Goal: Use online tool/utility: Utilize a website feature to perform a specific function

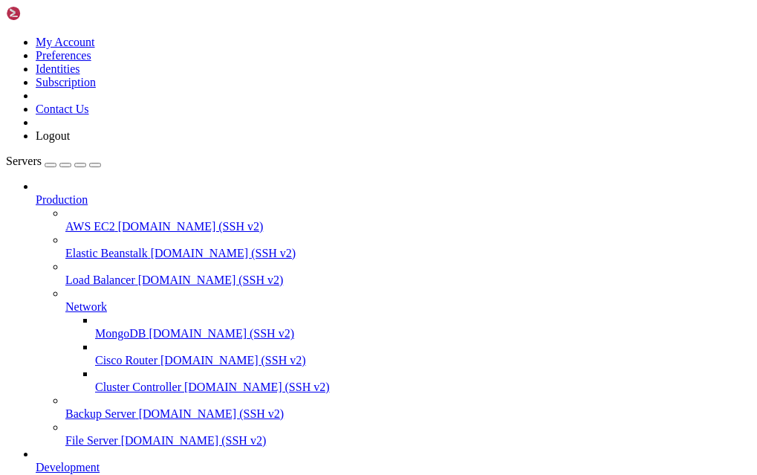
click at [36, 193] on icon at bounding box center [36, 193] width 0 height 0
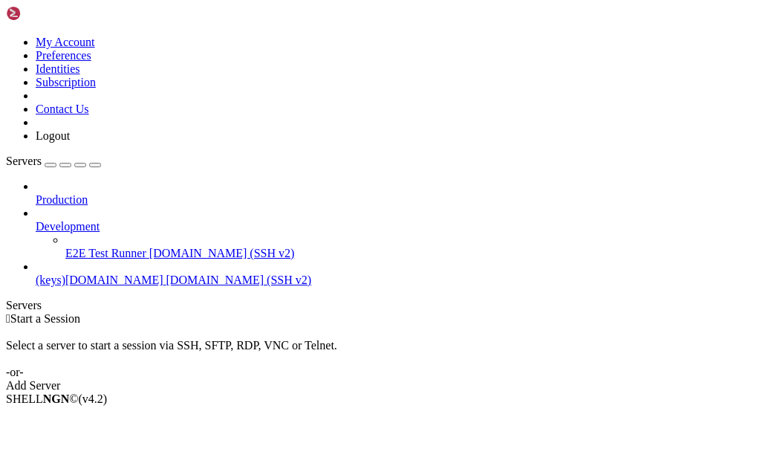
click at [36, 220] on icon at bounding box center [36, 220] width 0 height 0
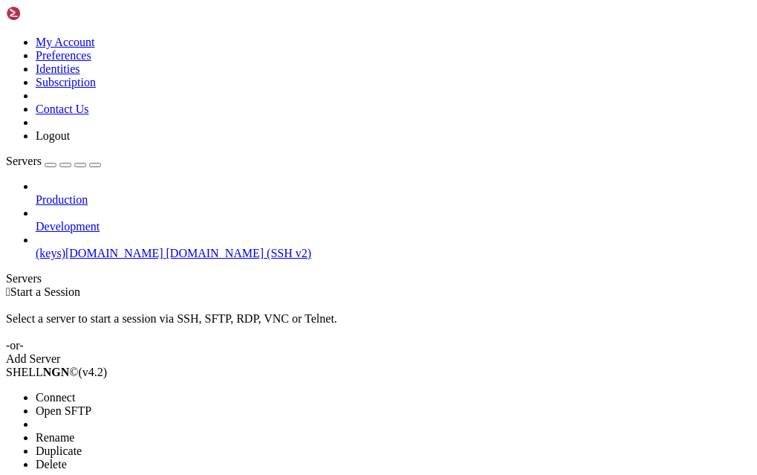
click at [91, 404] on span "Open SFTP" at bounding box center [64, 410] width 56 height 13
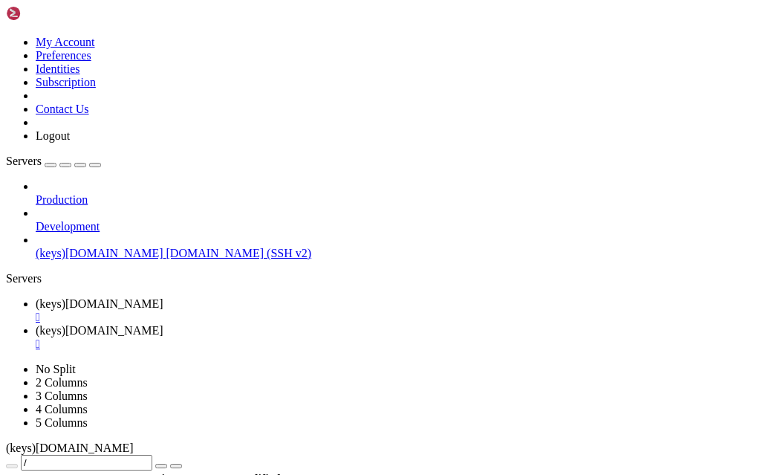
click at [312, 310] on div "" at bounding box center [393, 316] width 715 height 13
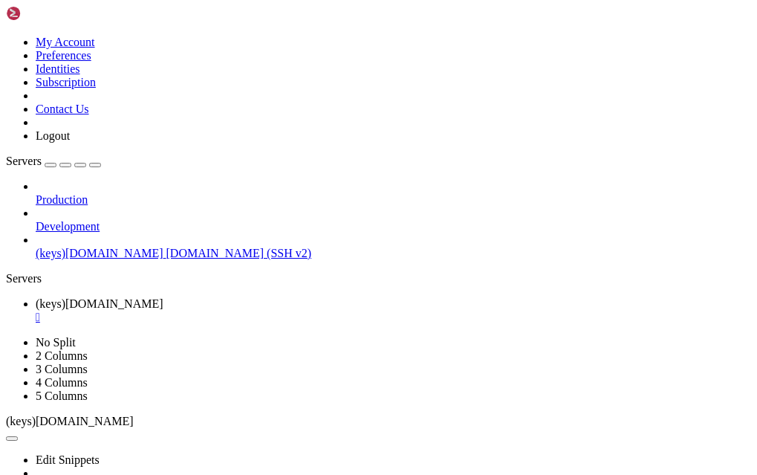
drag, startPoint x: 224, startPoint y: 644, endPoint x: 192, endPoint y: 784, distance: 144.0
drag, startPoint x: 183, startPoint y: 814, endPoint x: 136, endPoint y: 829, distance: 49.1
drag, startPoint x: 146, startPoint y: 842, endPoint x: 130, endPoint y: 850, distance: 18.0
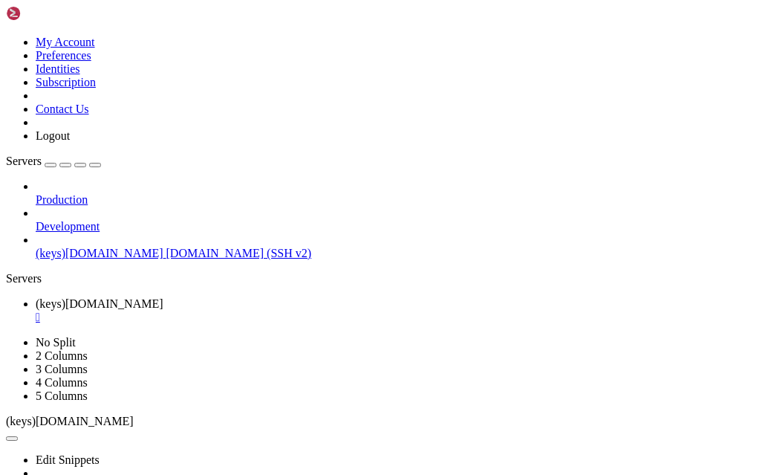
drag, startPoint x: 240, startPoint y: 817, endPoint x: 182, endPoint y: 928, distance: 124.9
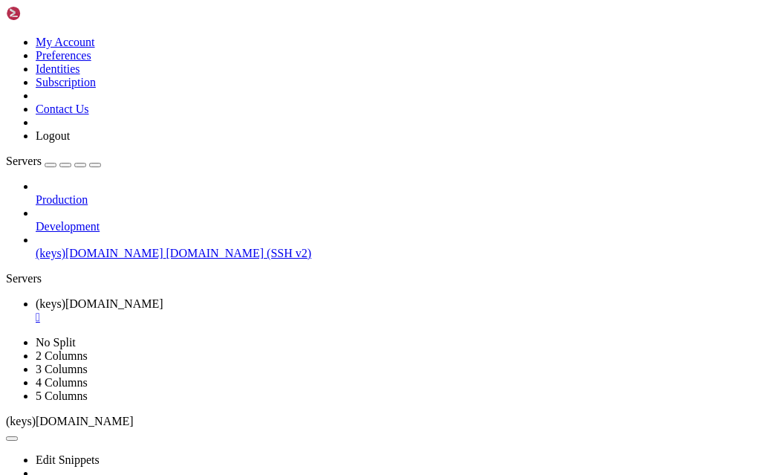
drag, startPoint x: 183, startPoint y: 790, endPoint x: 183, endPoint y: 812, distance: 22.3
drag, startPoint x: 206, startPoint y: 727, endPoint x: 183, endPoint y: 801, distance: 77.5
drag, startPoint x: 249, startPoint y: 870, endPoint x: 161, endPoint y: 895, distance: 91.0
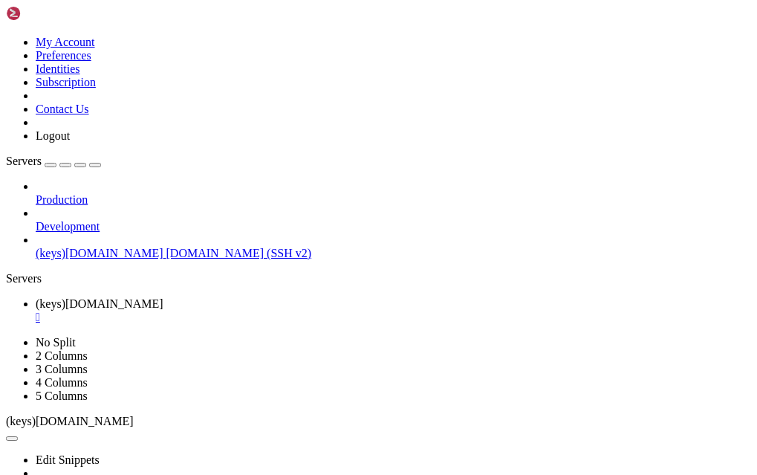
drag, startPoint x: 244, startPoint y: 911, endPoint x: 175, endPoint y: 919, distance: 69.5
drag, startPoint x: 282, startPoint y: 879, endPoint x: 215, endPoint y: 920, distance: 78.3
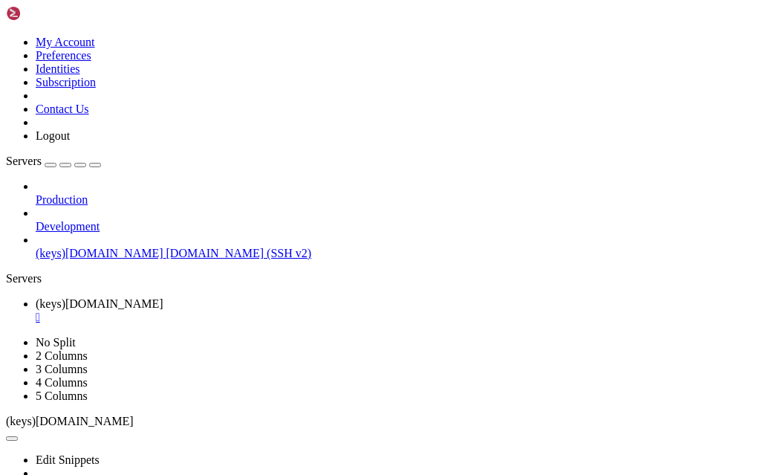
drag, startPoint x: 170, startPoint y: 798, endPoint x: 135, endPoint y: 861, distance: 71.5
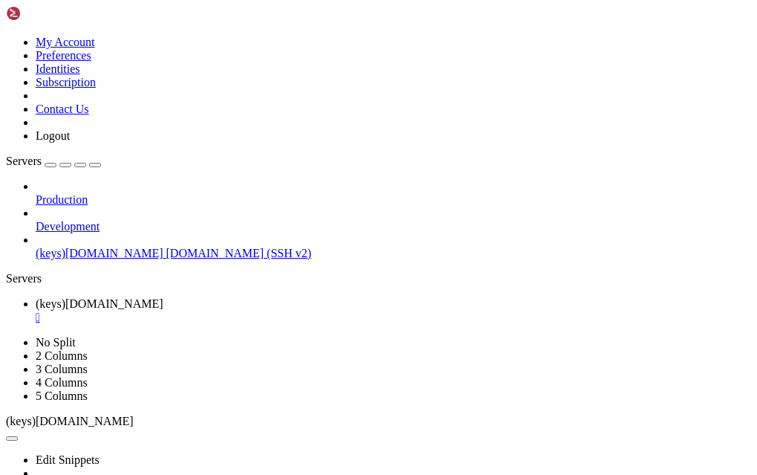
drag, startPoint x: 161, startPoint y: 812, endPoint x: 175, endPoint y: 896, distance: 85.8
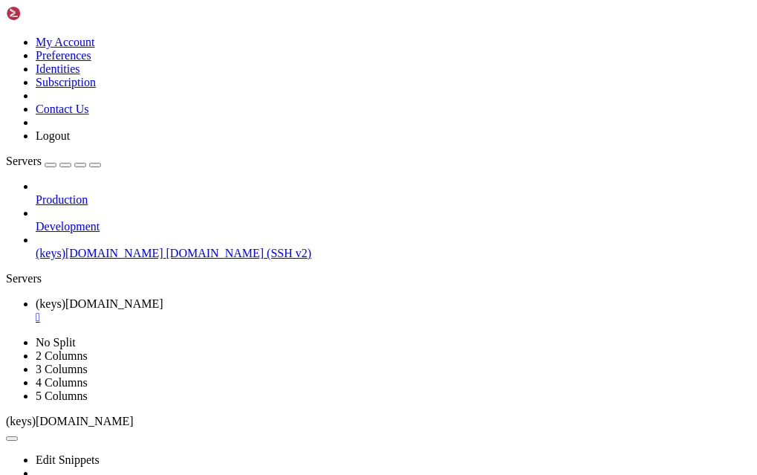
drag, startPoint x: 326, startPoint y: 897, endPoint x: 197, endPoint y: 925, distance: 132.3
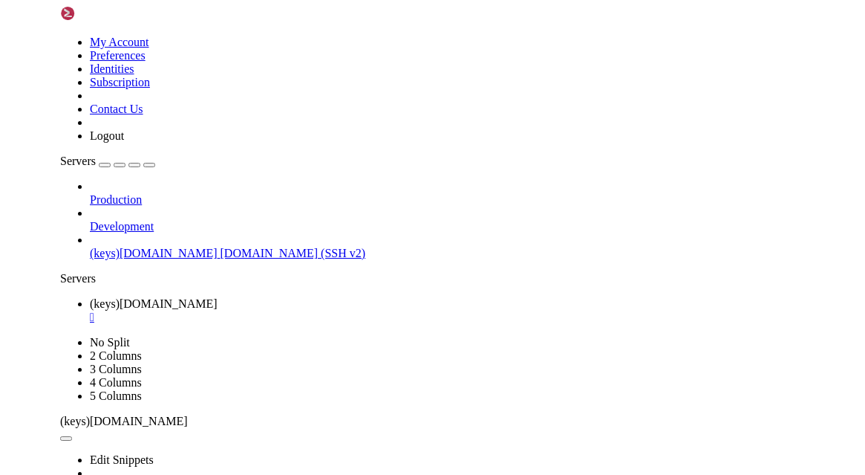
scroll to position [3460, 0]
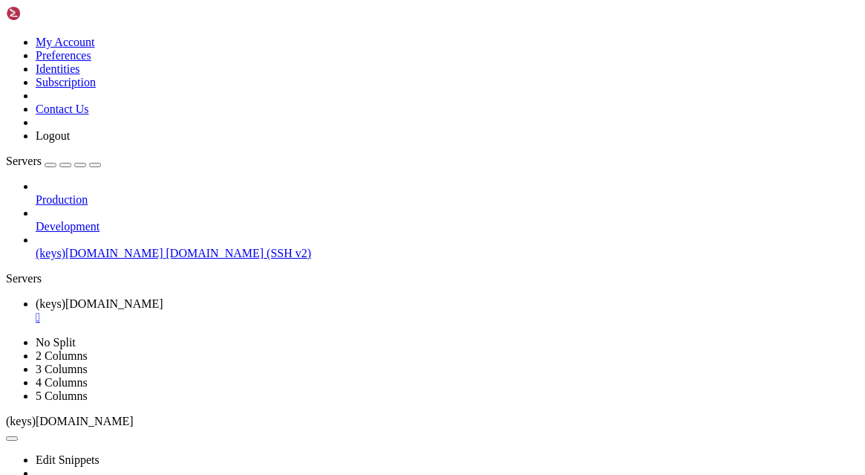
drag, startPoint x: 244, startPoint y: 930, endPoint x: 177, endPoint y: 926, distance: 67.7
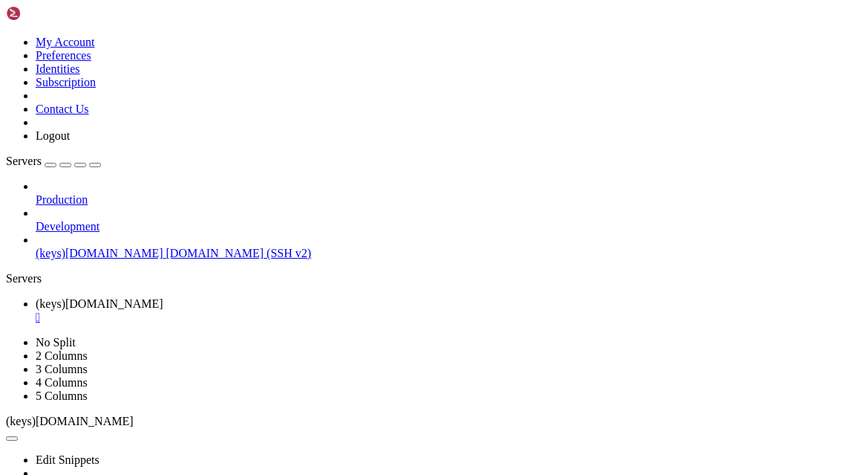
scroll to position [3674, 0]
drag, startPoint x: 294, startPoint y: 911, endPoint x: 253, endPoint y: 929, distance: 44.6
drag, startPoint x: 247, startPoint y: 924, endPoint x: 209, endPoint y: 931, distance: 37.7
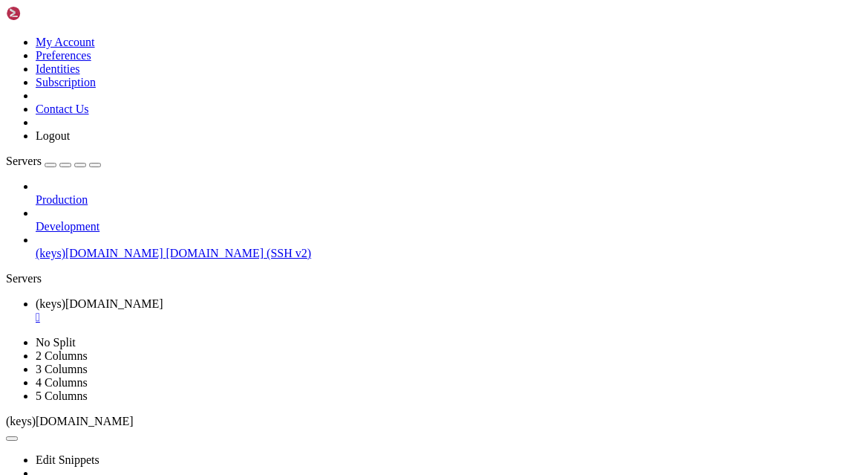
scroll to position [5442, 0]
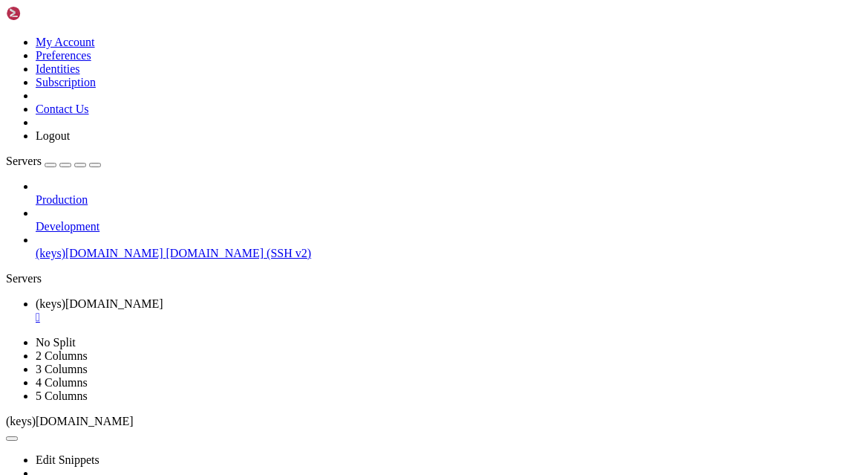
drag, startPoint x: 460, startPoint y: 901, endPoint x: 476, endPoint y: 901, distance: 16.3
drag, startPoint x: 458, startPoint y: 898, endPoint x: 541, endPoint y: 901, distance: 83.2
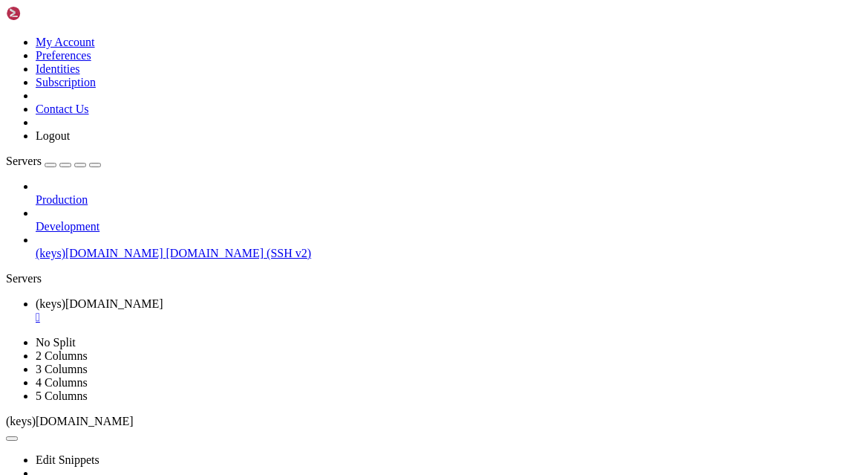
drag, startPoint x: 521, startPoint y: 904, endPoint x: 450, endPoint y: 916, distance: 72.3
drag, startPoint x: 9, startPoint y: 731, endPoint x: 218, endPoint y: 916, distance: 279.4
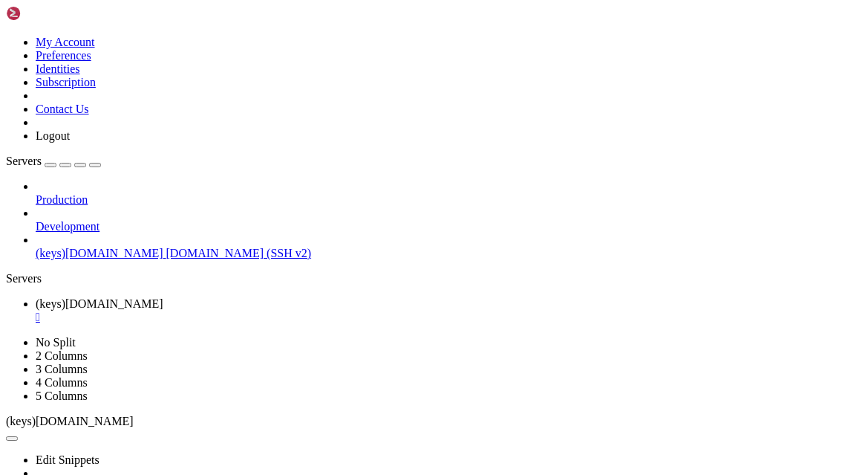
scroll to position [7386, 0]
drag, startPoint x: 183, startPoint y: 905, endPoint x: 14, endPoint y: 722, distance: 249.7
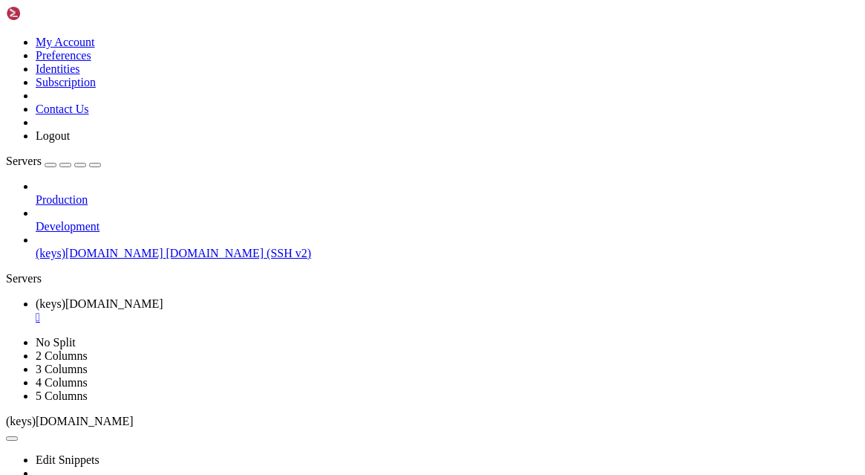
drag, startPoint x: 246, startPoint y: 918, endPoint x: 207, endPoint y: 926, distance: 39.5
